Goal: Browse casually

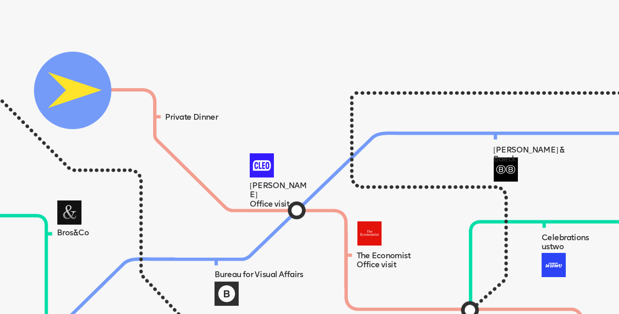
scroll to position [579, 0]
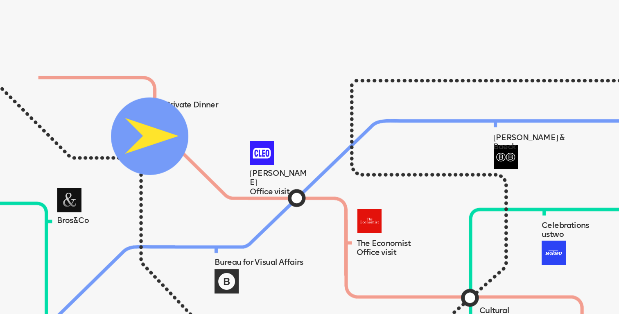
drag, startPoint x: 69, startPoint y: 73, endPoint x: 147, endPoint y: 131, distance: 97.1
click at [147, 131] on img at bounding box center [149, 135] width 77 height 77
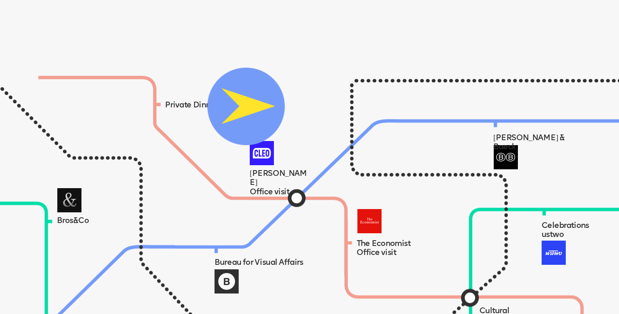
drag, startPoint x: 147, startPoint y: 131, endPoint x: 243, endPoint y: 102, distance: 100.6
click at [243, 102] on img at bounding box center [245, 106] width 77 height 77
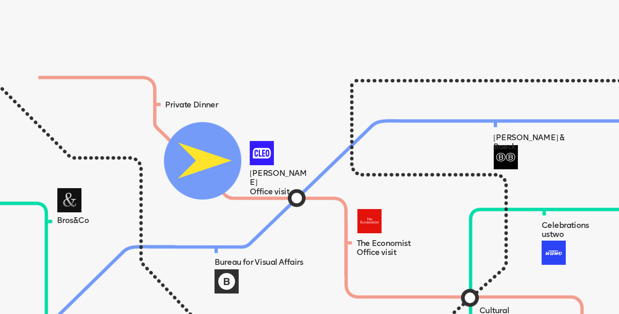
drag, startPoint x: 243, startPoint y: 102, endPoint x: 138, endPoint y: 127, distance: 108.0
click at [164, 129] on img at bounding box center [202, 160] width 77 height 77
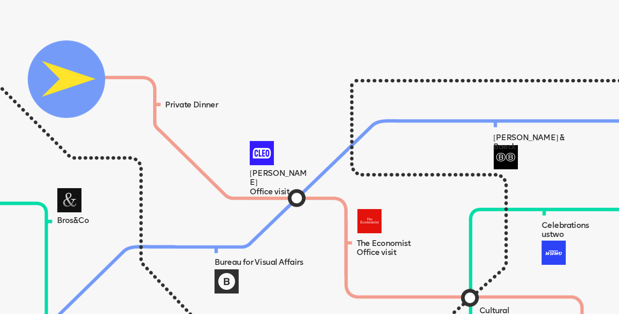
drag, startPoint x: 138, startPoint y: 127, endPoint x: 63, endPoint y: 74, distance: 91.9
click at [63, 74] on img at bounding box center [65, 78] width 77 height 77
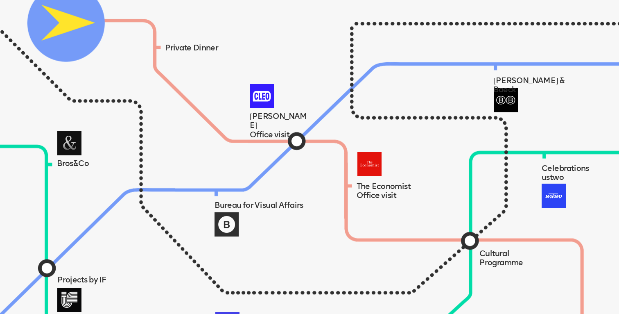
scroll to position [638, 0]
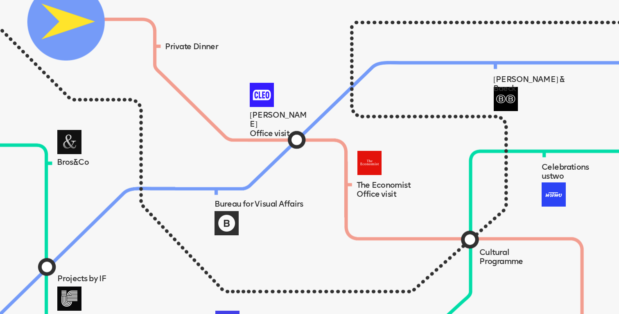
click at [297, 137] on img at bounding box center [321, 201] width 818 height 398
click at [373, 161] on img at bounding box center [369, 163] width 24 height 24
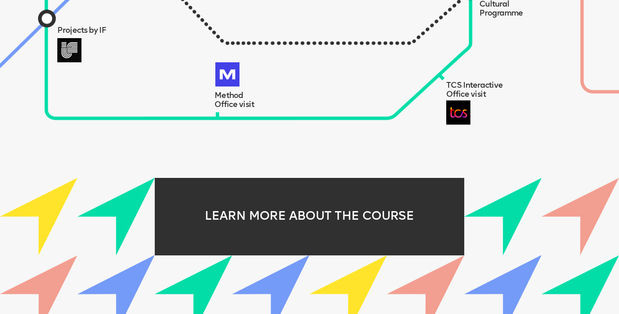
scroll to position [905, 0]
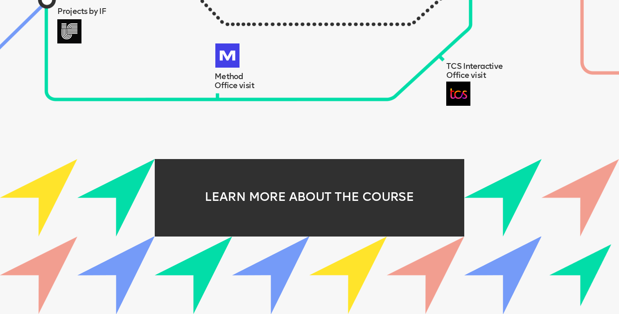
click at [525, 259] on img at bounding box center [502, 274] width 77 height 77
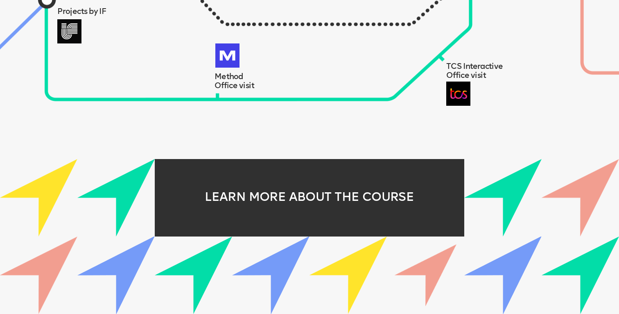
click at [451, 264] on img at bounding box center [426, 275] width 62 height 62
click at [359, 258] on img at bounding box center [348, 274] width 77 height 77
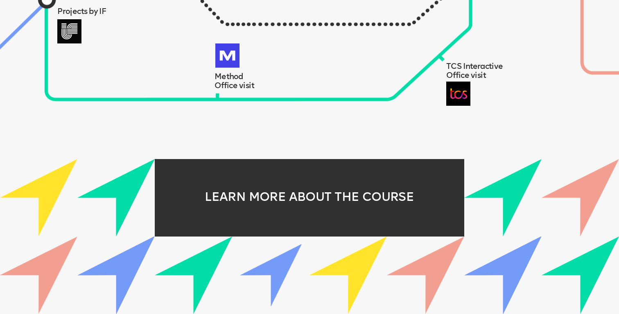
click at [271, 261] on img at bounding box center [271, 275] width 62 height 62
click at [198, 260] on img at bounding box center [193, 274] width 77 height 77
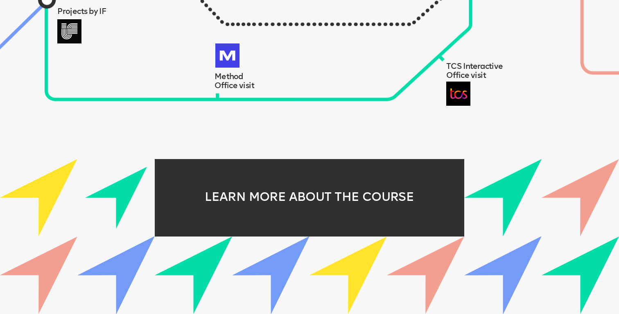
click at [124, 186] on img at bounding box center [116, 198] width 62 height 62
click at [131, 265] on img at bounding box center [115, 274] width 77 height 77
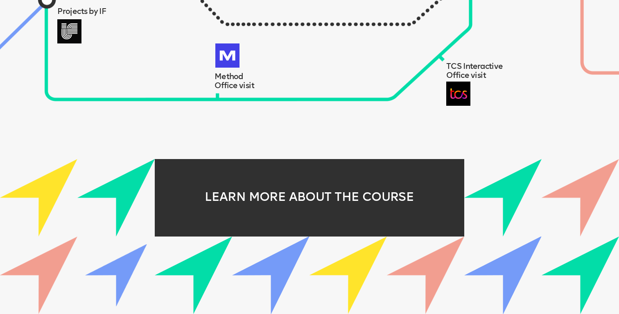
click at [41, 251] on img at bounding box center [38, 274] width 77 height 77
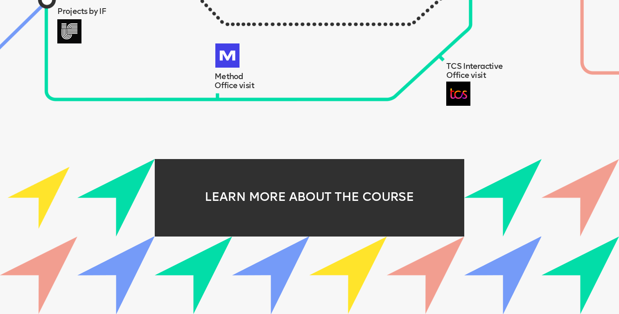
click at [42, 201] on img at bounding box center [39, 198] width 62 height 62
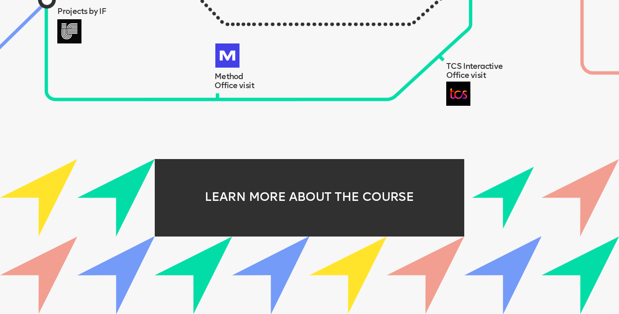
click at [511, 196] on img at bounding box center [503, 198] width 62 height 62
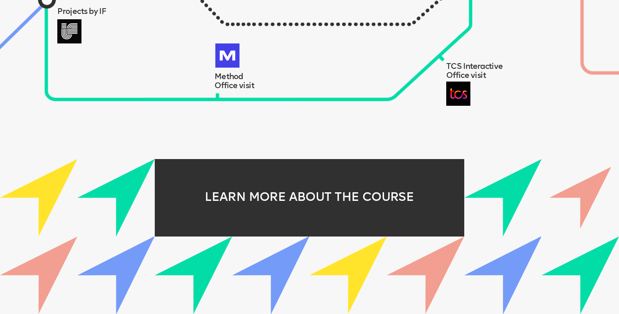
click at [574, 192] on img at bounding box center [581, 198] width 62 height 62
click at [596, 268] on img at bounding box center [580, 274] width 77 height 77
